Goal: Transaction & Acquisition: Purchase product/service

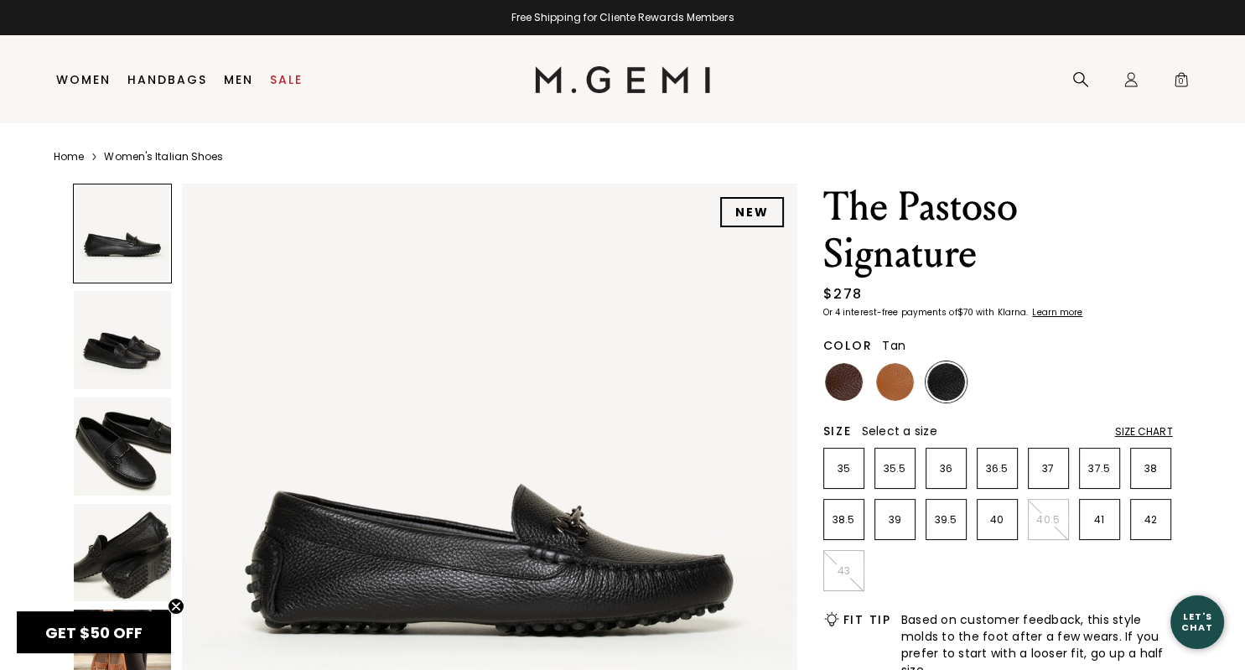
click at [890, 391] on img at bounding box center [895, 382] width 38 height 38
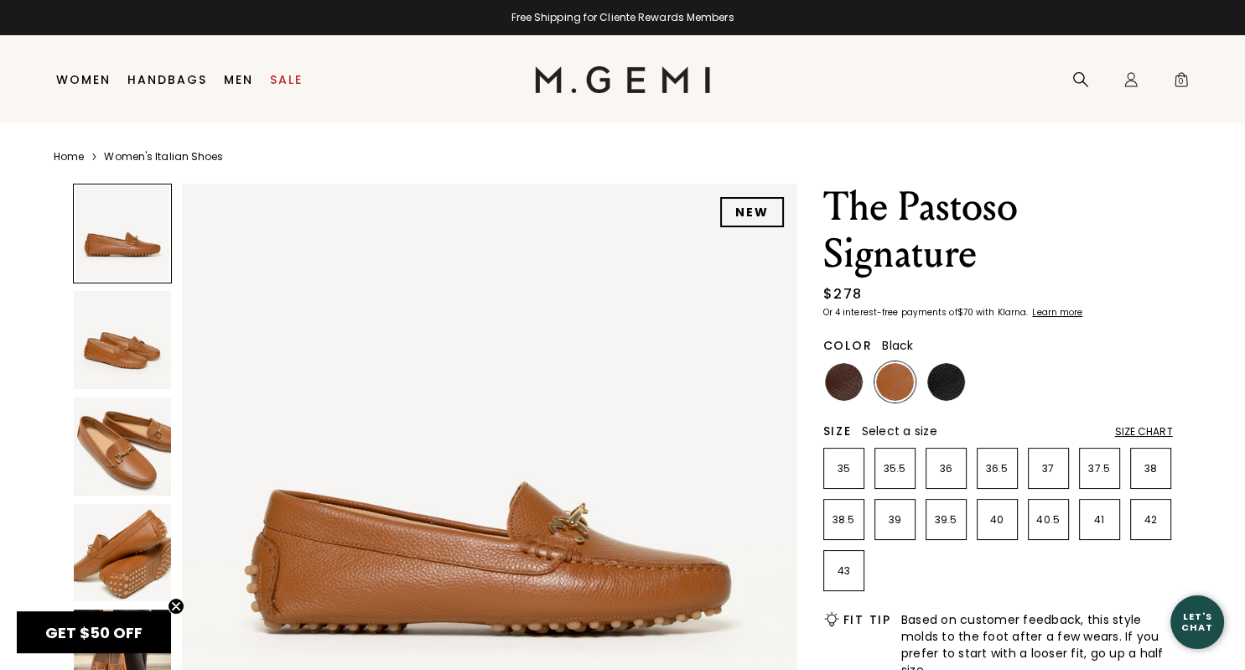
click at [942, 383] on img at bounding box center [946, 382] width 38 height 38
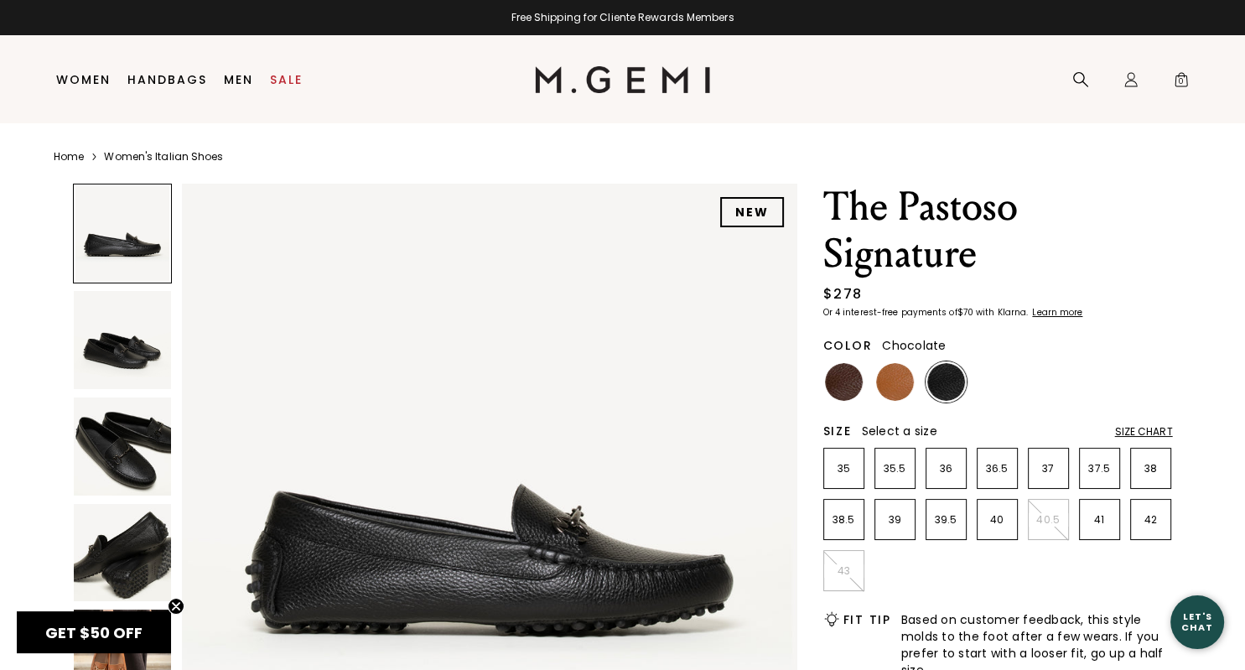
click at [844, 381] on img at bounding box center [844, 382] width 38 height 38
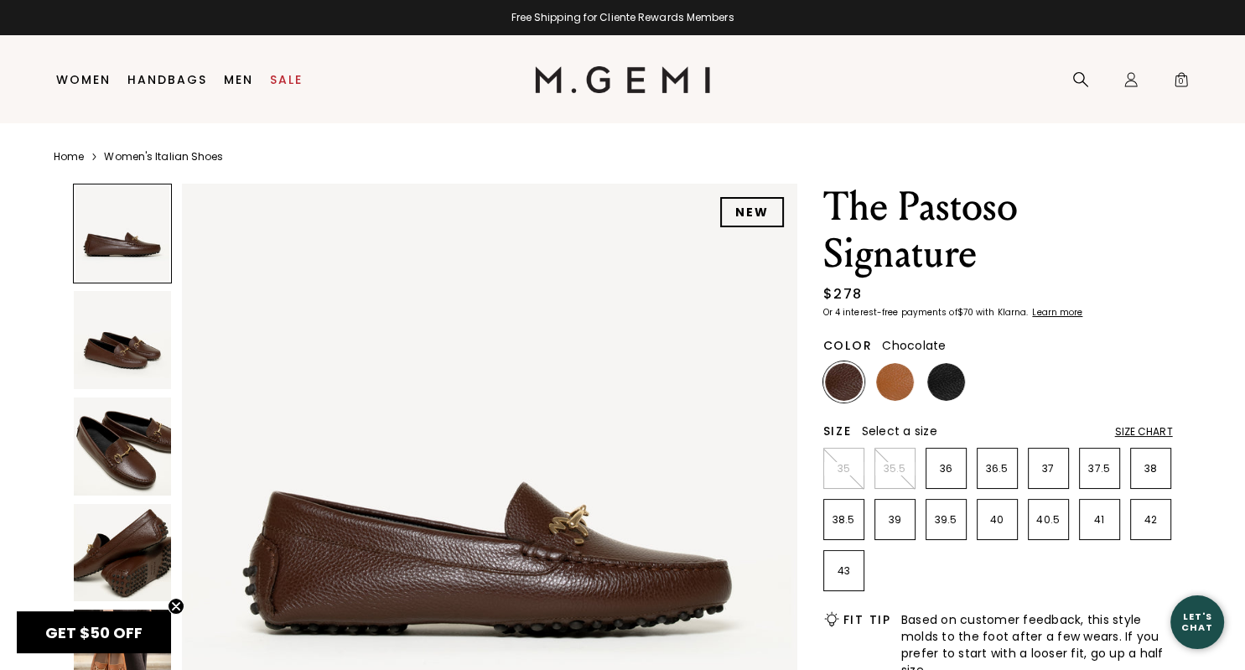
click at [103, 348] on img at bounding box center [123, 340] width 98 height 98
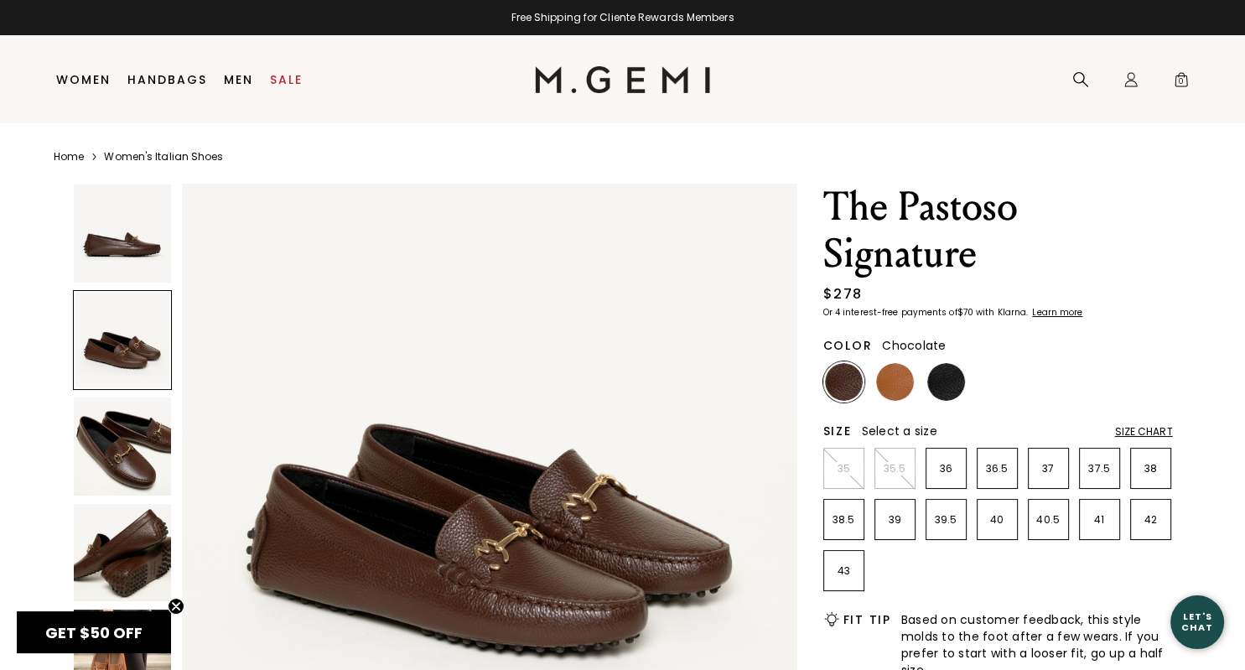
click at [119, 438] on img at bounding box center [123, 446] width 98 height 98
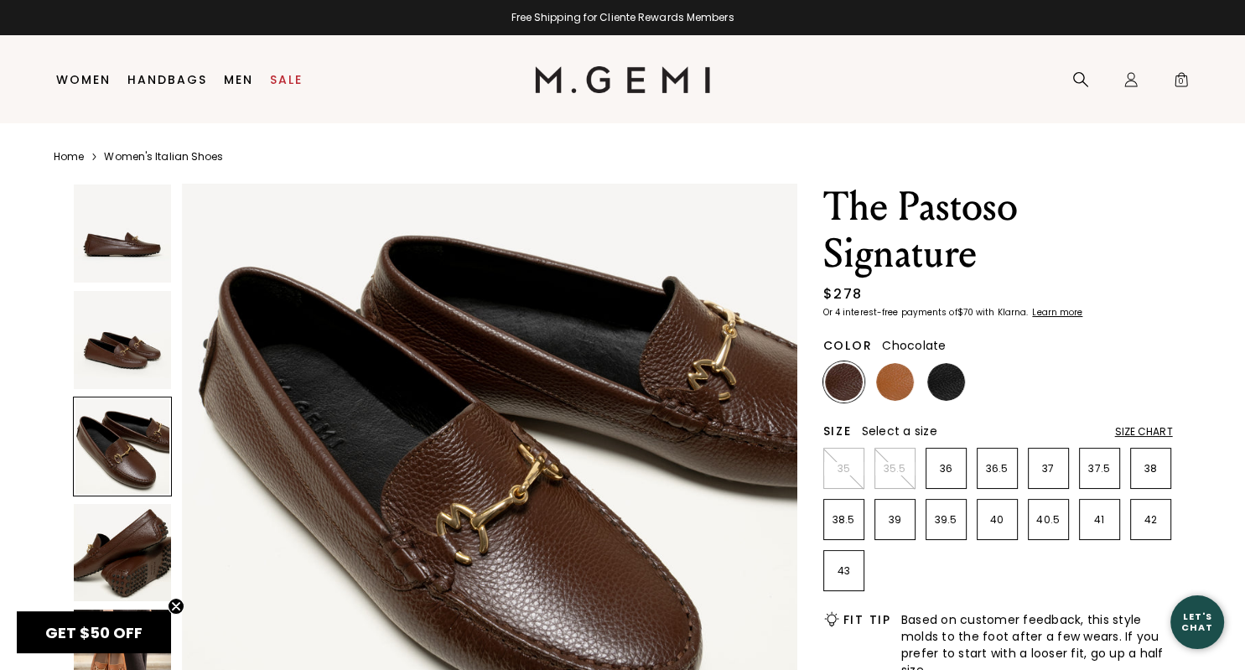
click at [122, 546] on img at bounding box center [123, 553] width 98 height 98
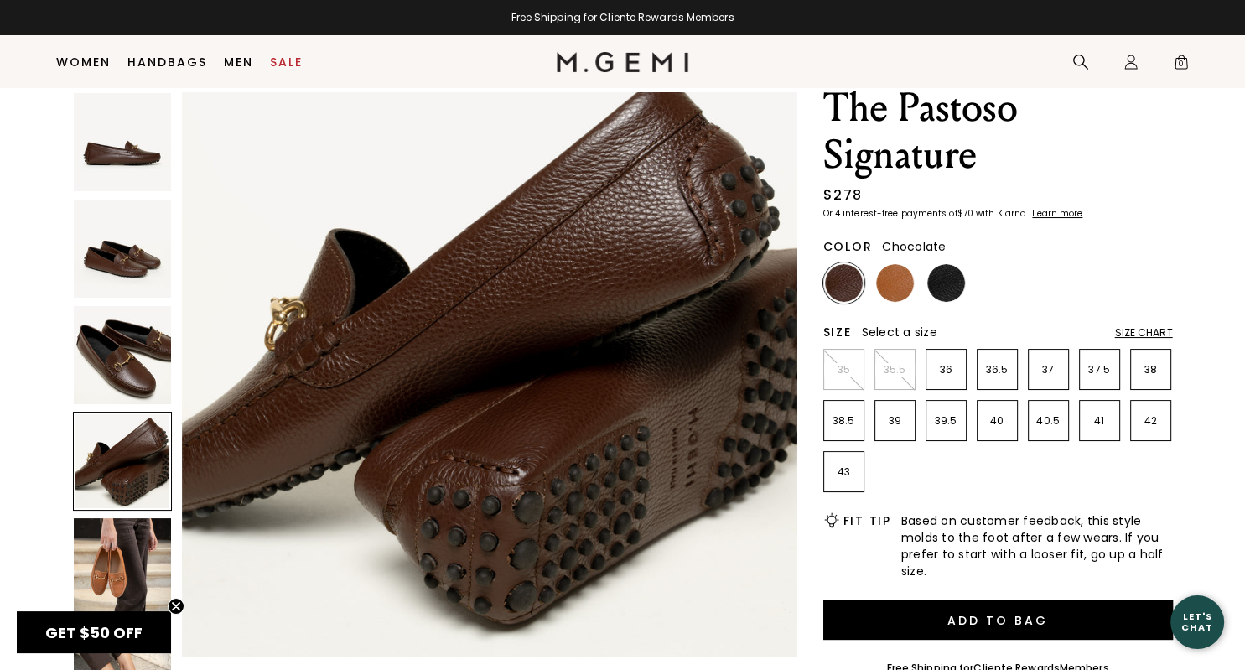
scroll to position [53, 0]
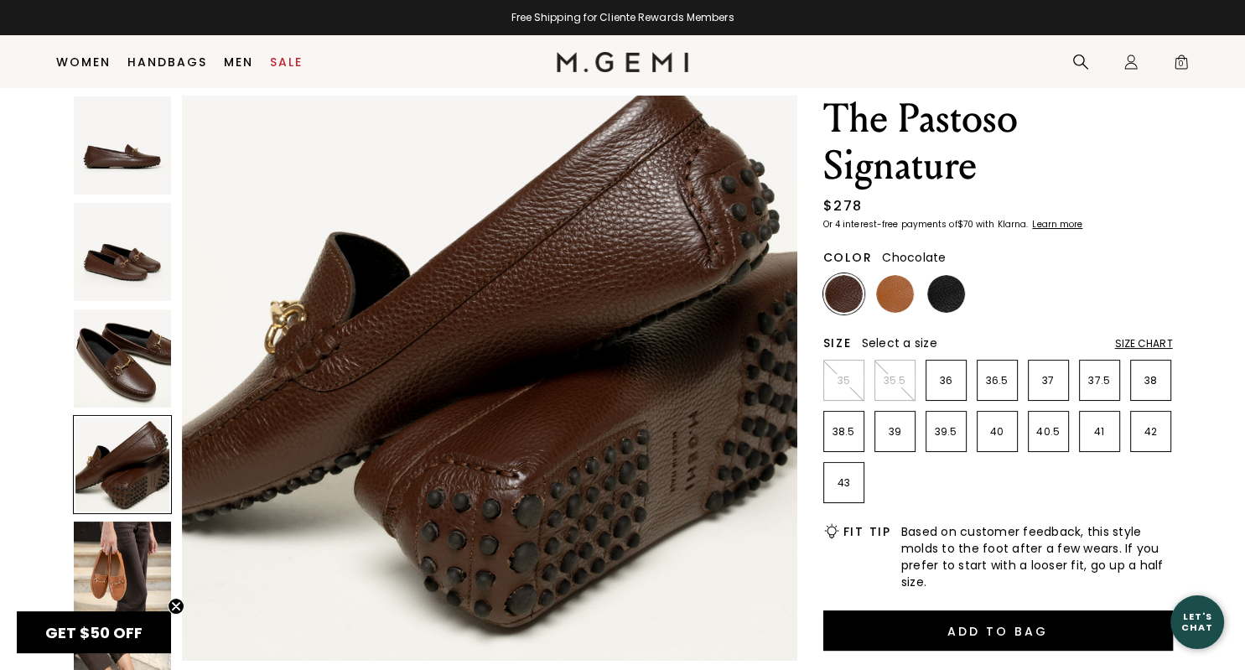
click at [122, 577] on img at bounding box center [123, 570] width 98 height 98
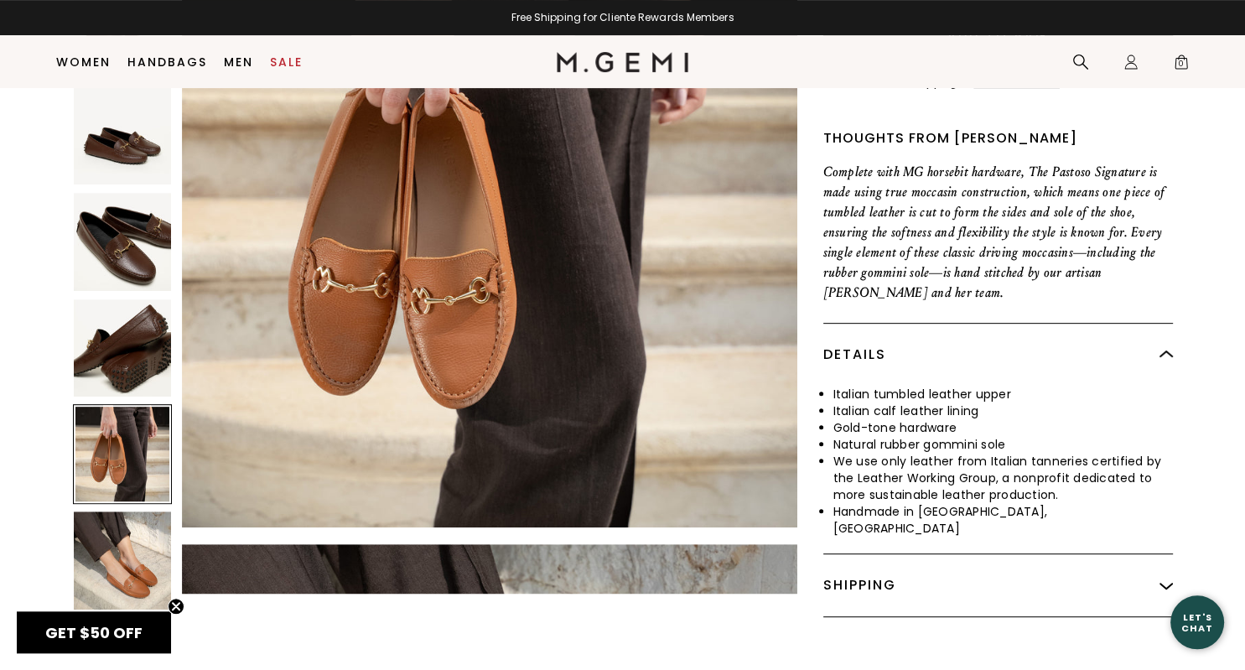
scroll to position [672, 0]
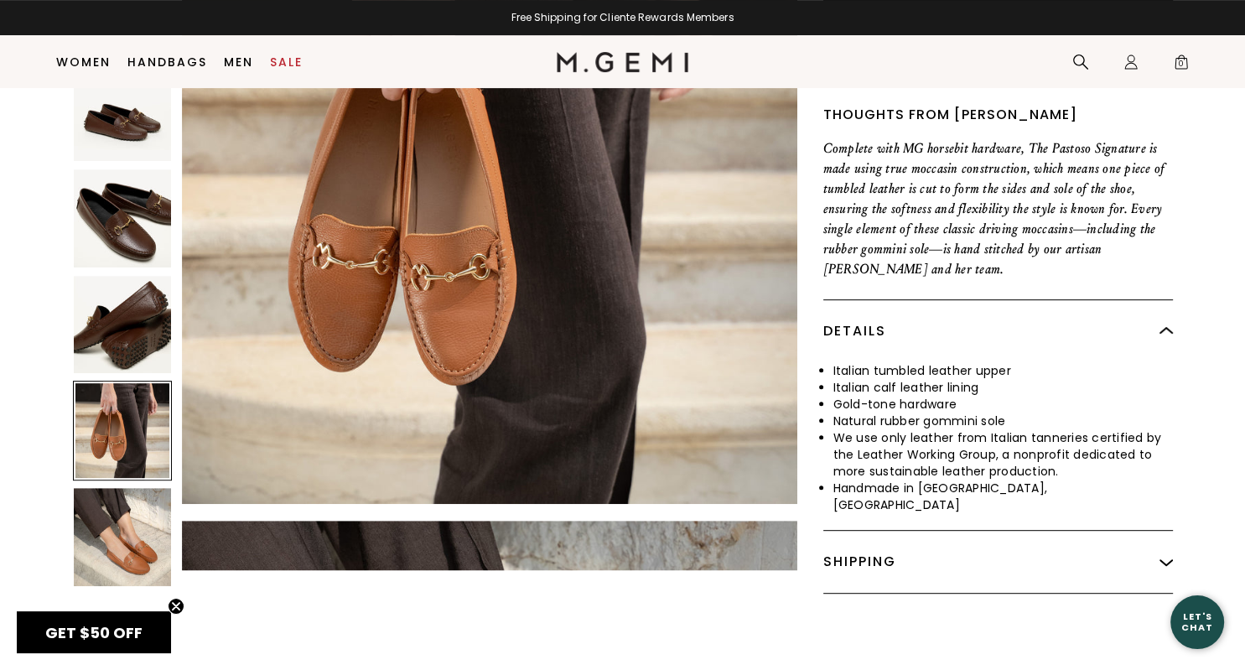
click at [123, 518] on img at bounding box center [123, 538] width 98 height 98
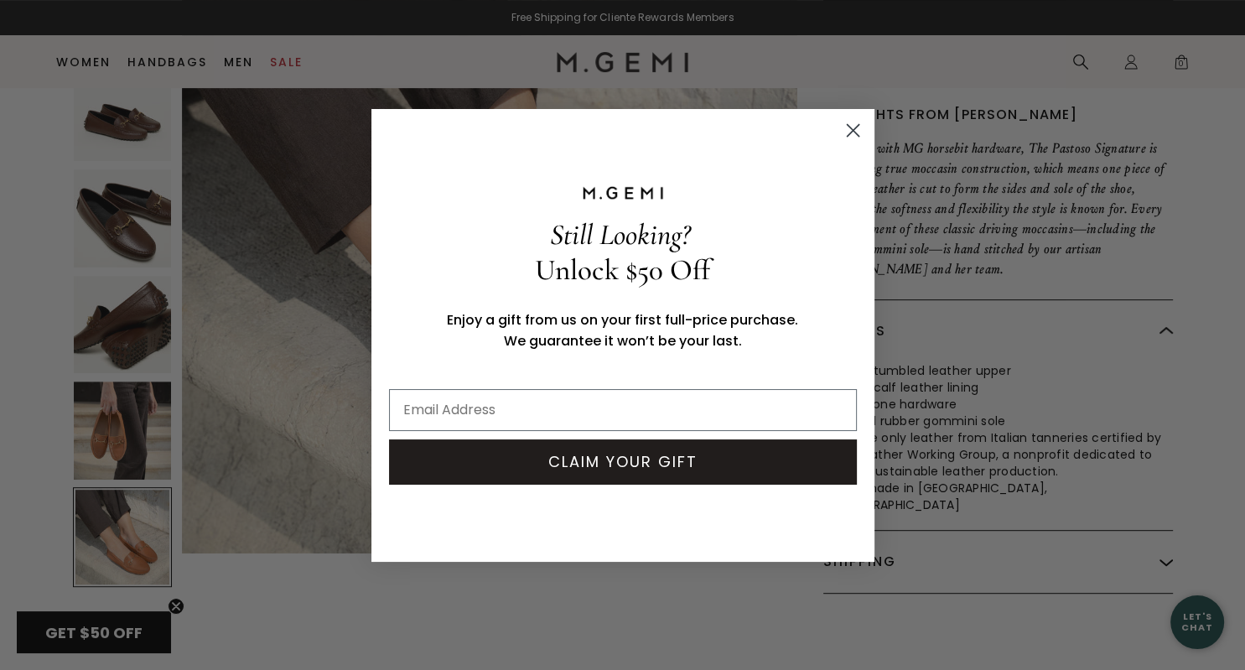
click at [845, 132] on circle "Close dialog" at bounding box center [852, 130] width 28 height 28
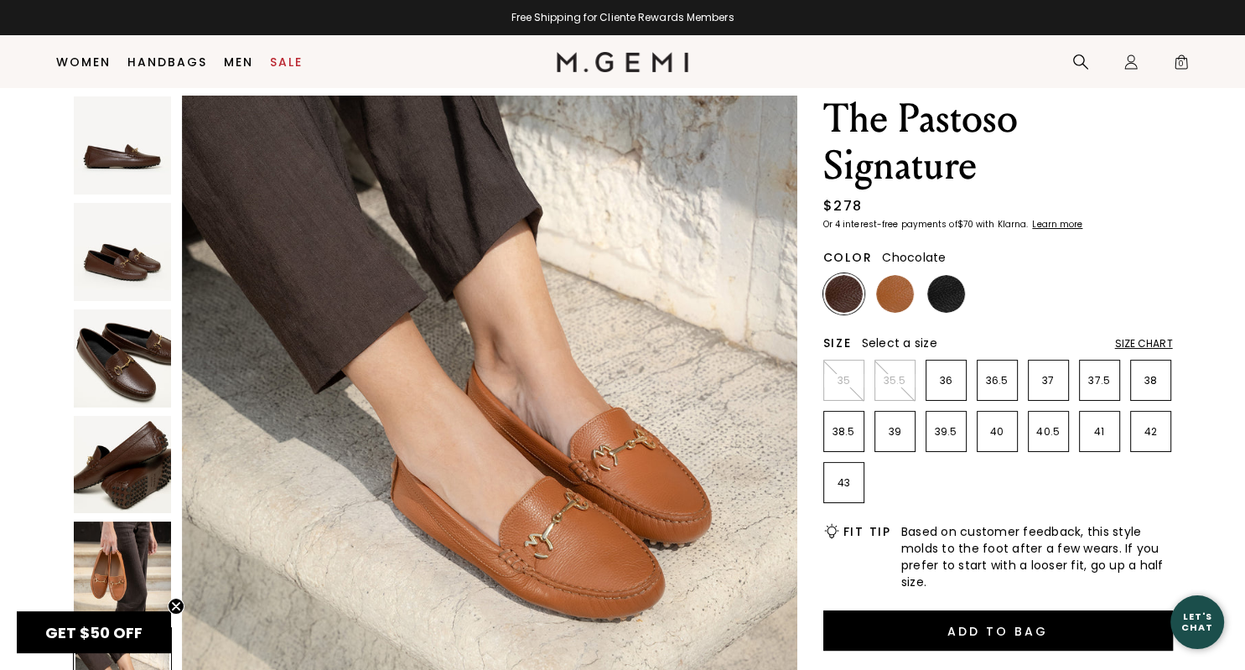
scroll to position [3241, 0]
